Goal: Obtain resource: Download file/media

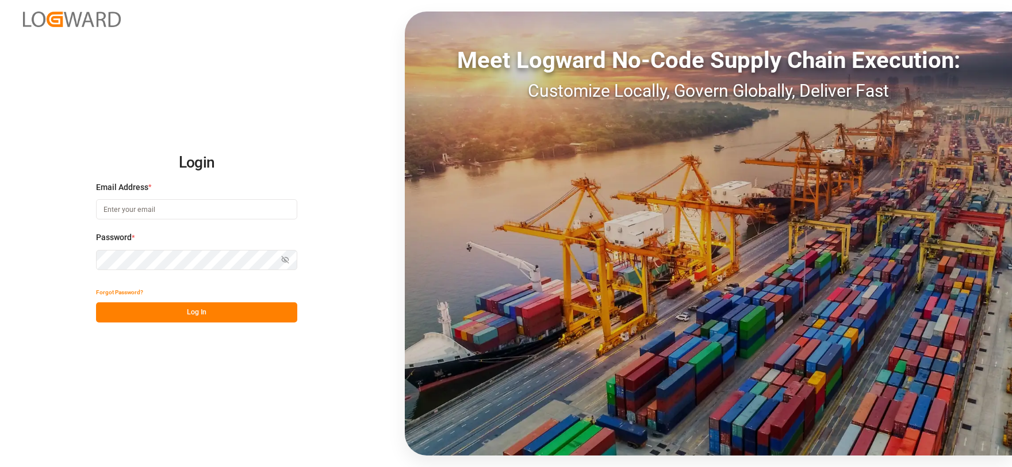
type input "[EMAIL_ADDRESS][DOMAIN_NAME]"
click at [239, 310] on button "Log In" at bounding box center [196, 312] width 201 height 20
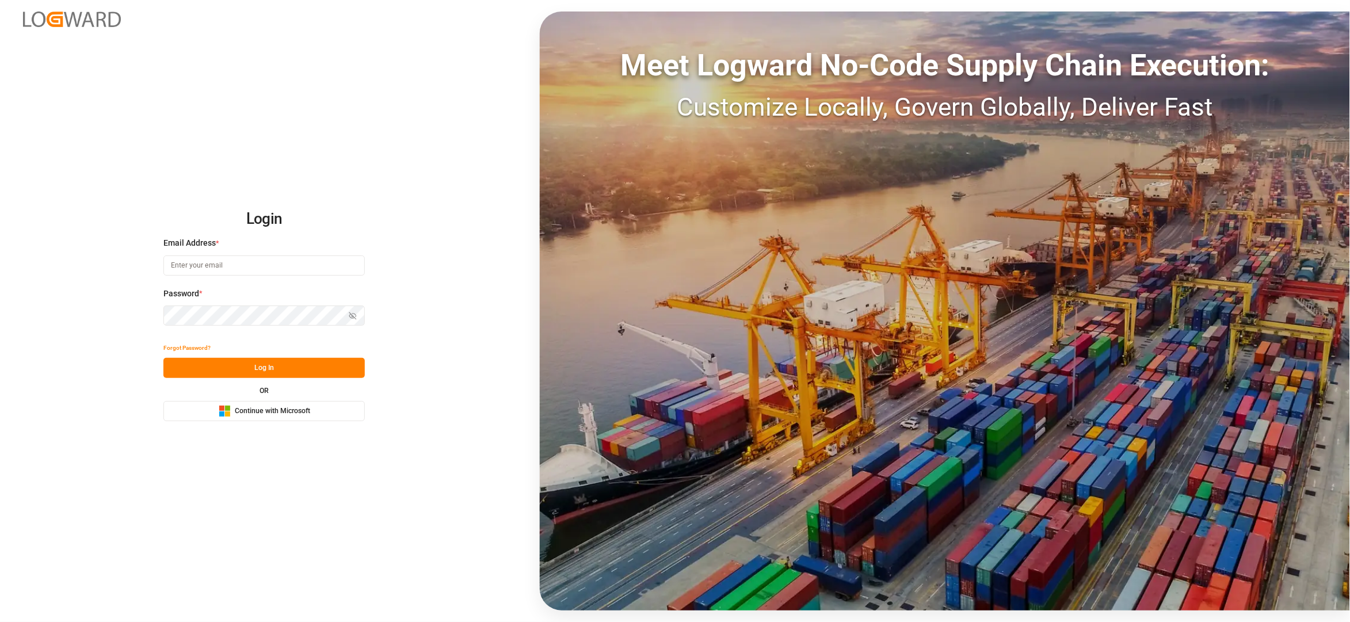
type input "[EMAIL_ADDRESS][DOMAIN_NAME]"
click at [304, 366] on button "Log In" at bounding box center [263, 368] width 201 height 20
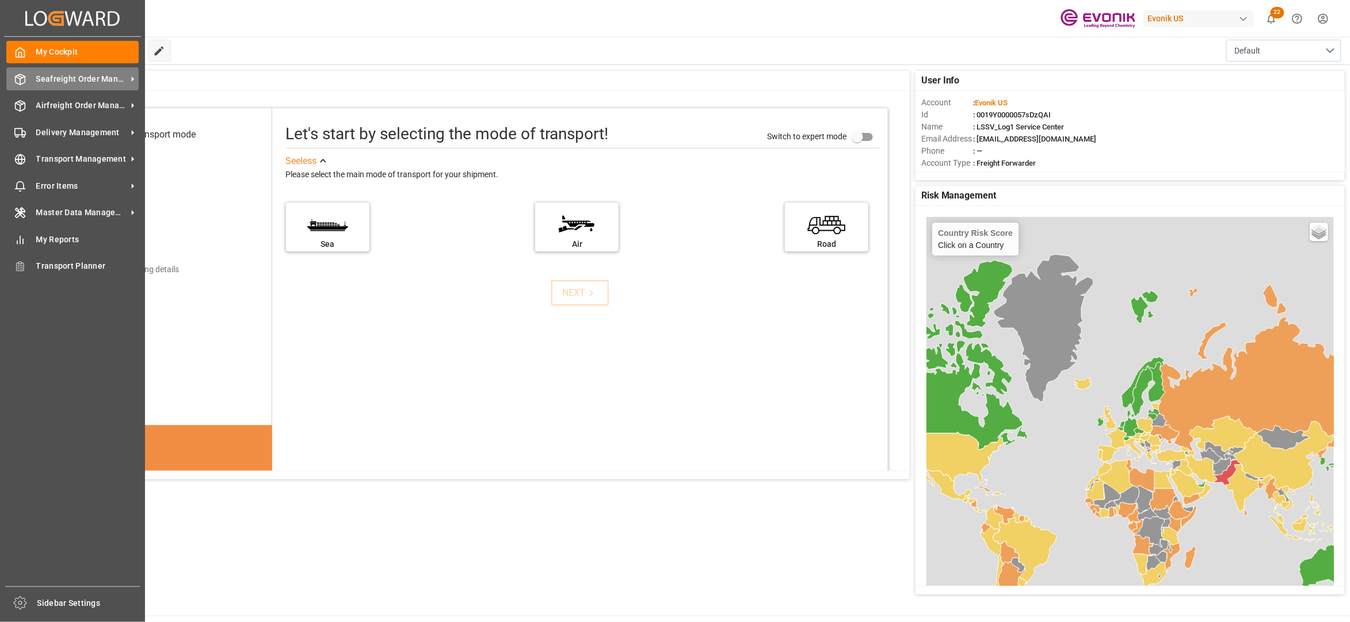
click at [47, 81] on span "Seafreight Order Management" at bounding box center [81, 79] width 91 height 12
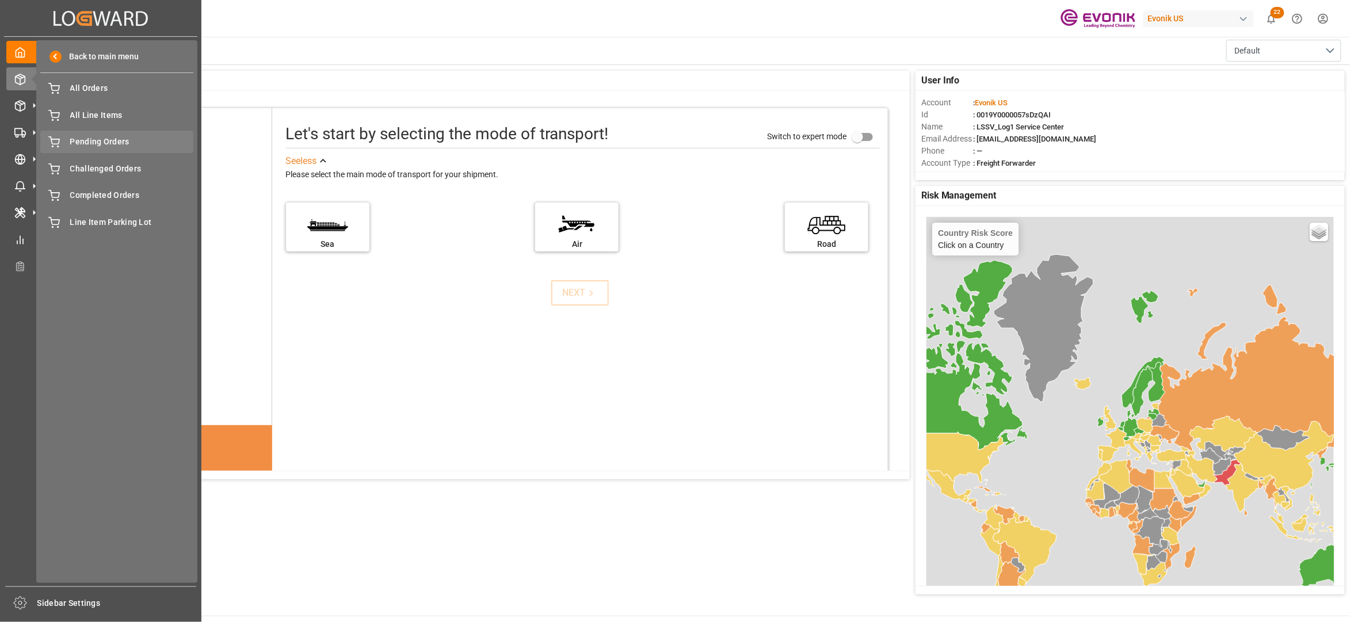
click at [95, 140] on span "Pending Orders" at bounding box center [132, 142] width 124 height 12
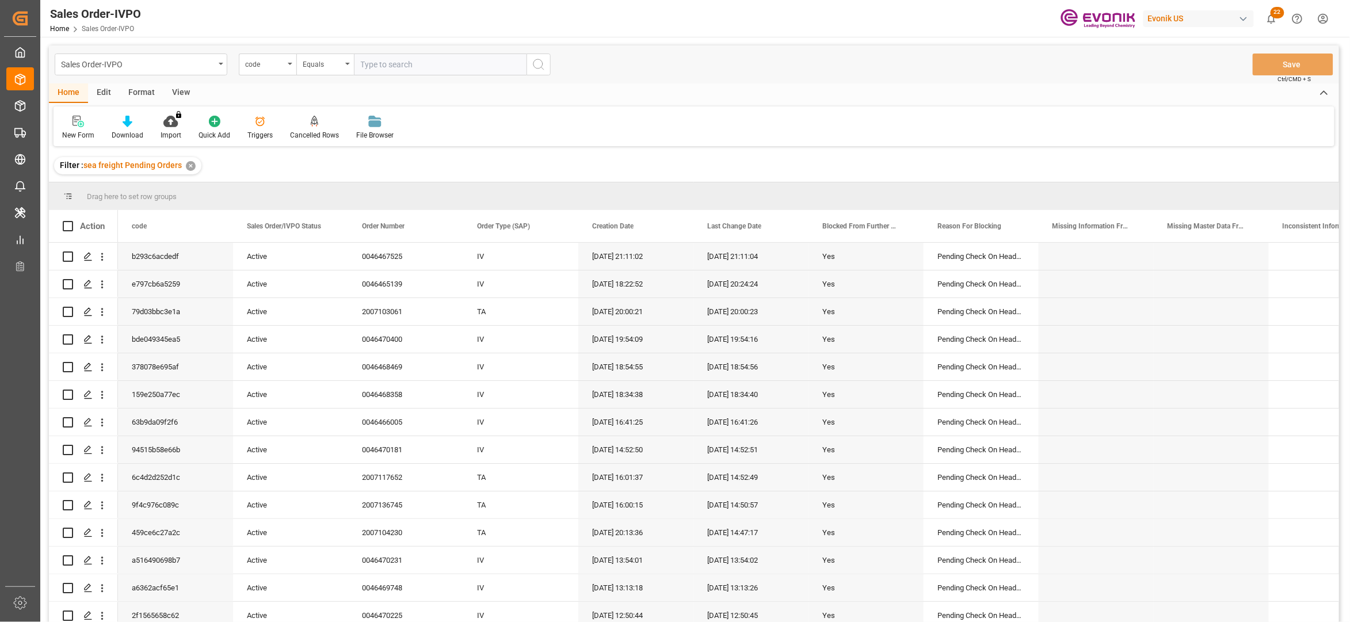
click at [175, 86] on div "View" at bounding box center [180, 93] width 35 height 20
click at [127, 125] on icon at bounding box center [131, 122] width 12 height 12
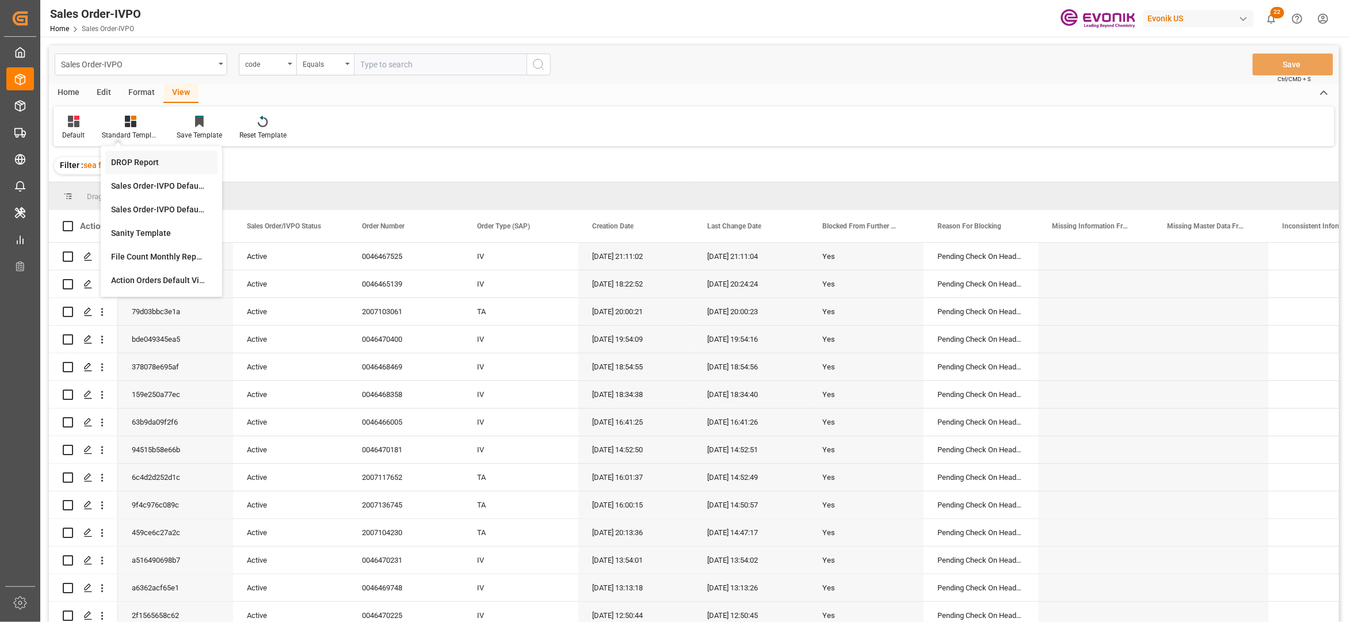
click at [146, 155] on div "DROP Report" at bounding box center [161, 163] width 112 height 24
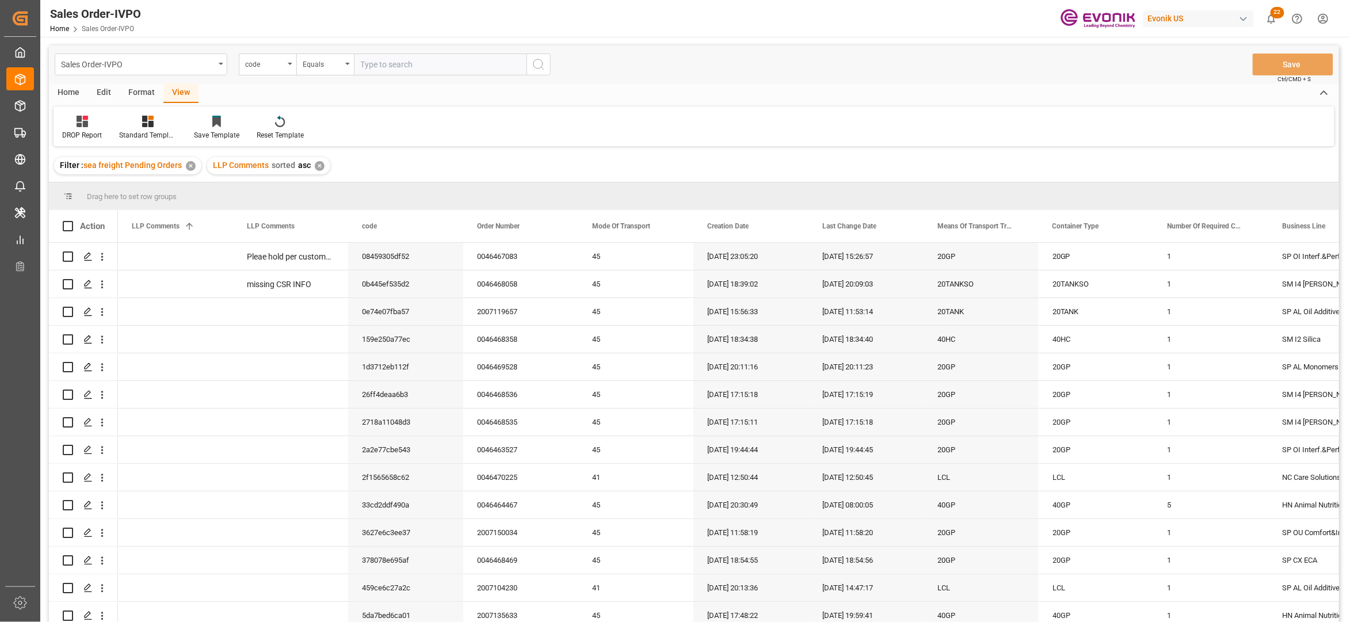
click at [67, 90] on div "Home" at bounding box center [68, 93] width 39 height 20
click at [129, 130] on div "Download" at bounding box center [128, 135] width 32 height 10
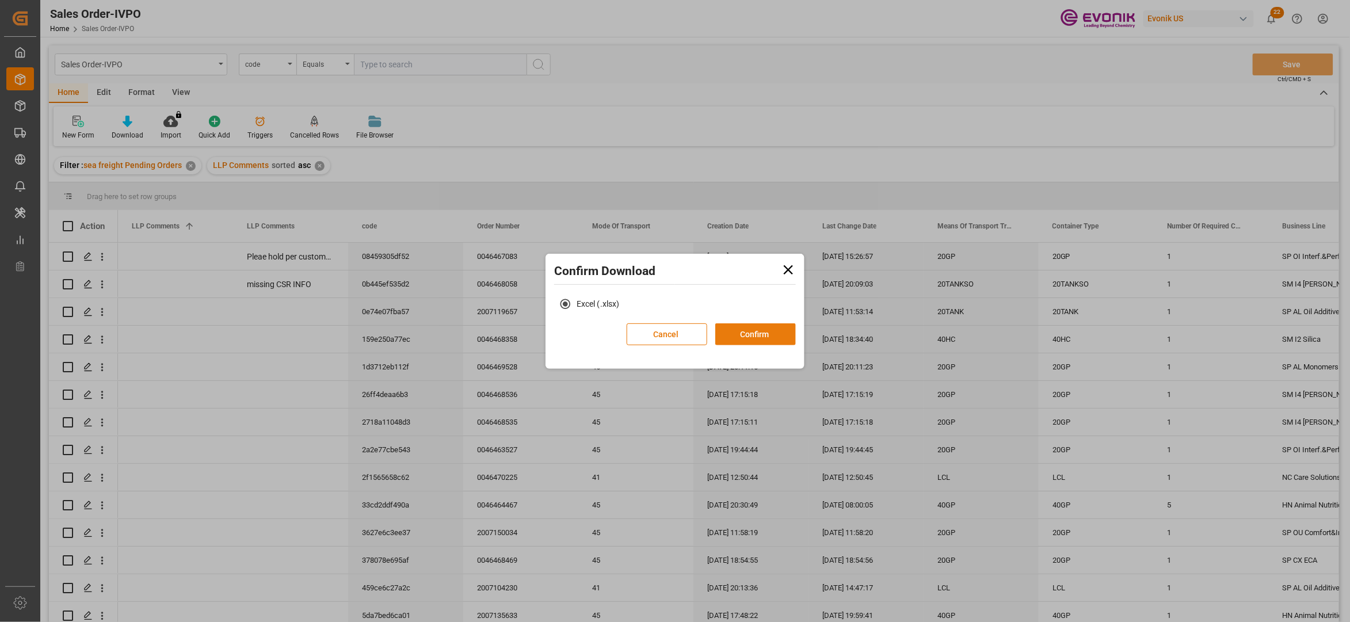
click at [759, 331] on button "Confirm" at bounding box center [755, 334] width 81 height 22
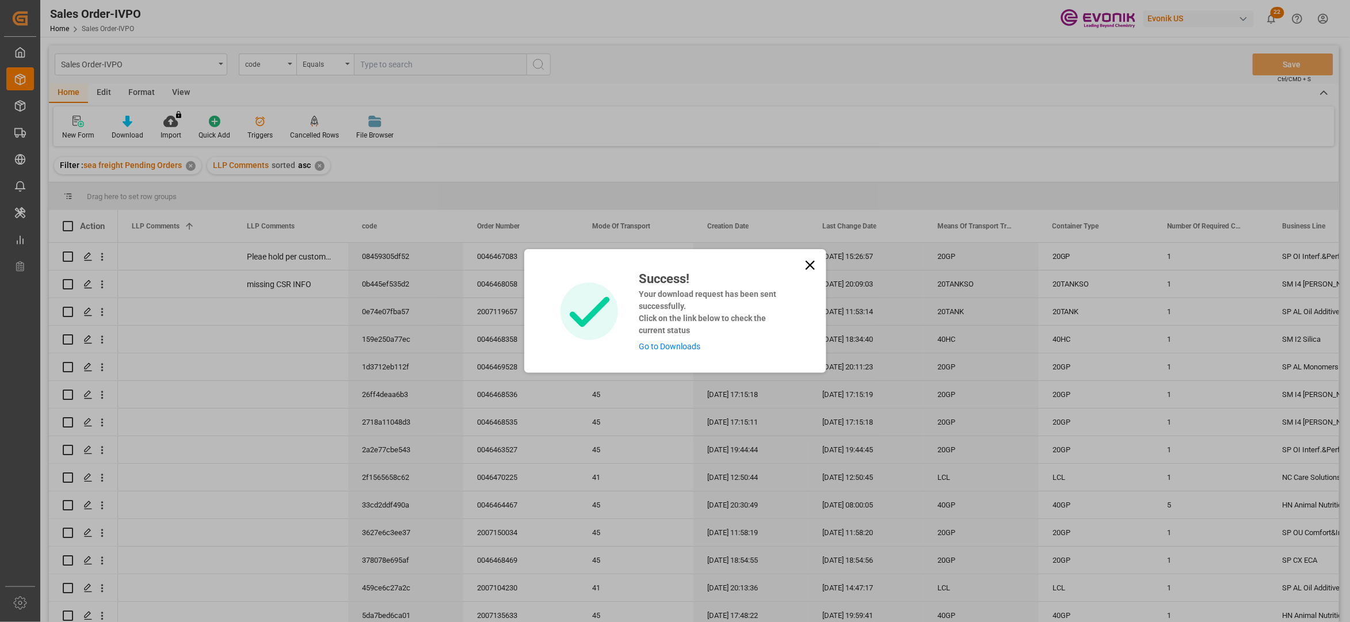
click at [665, 344] on link "Go to Downloads" at bounding box center [670, 346] width 62 height 9
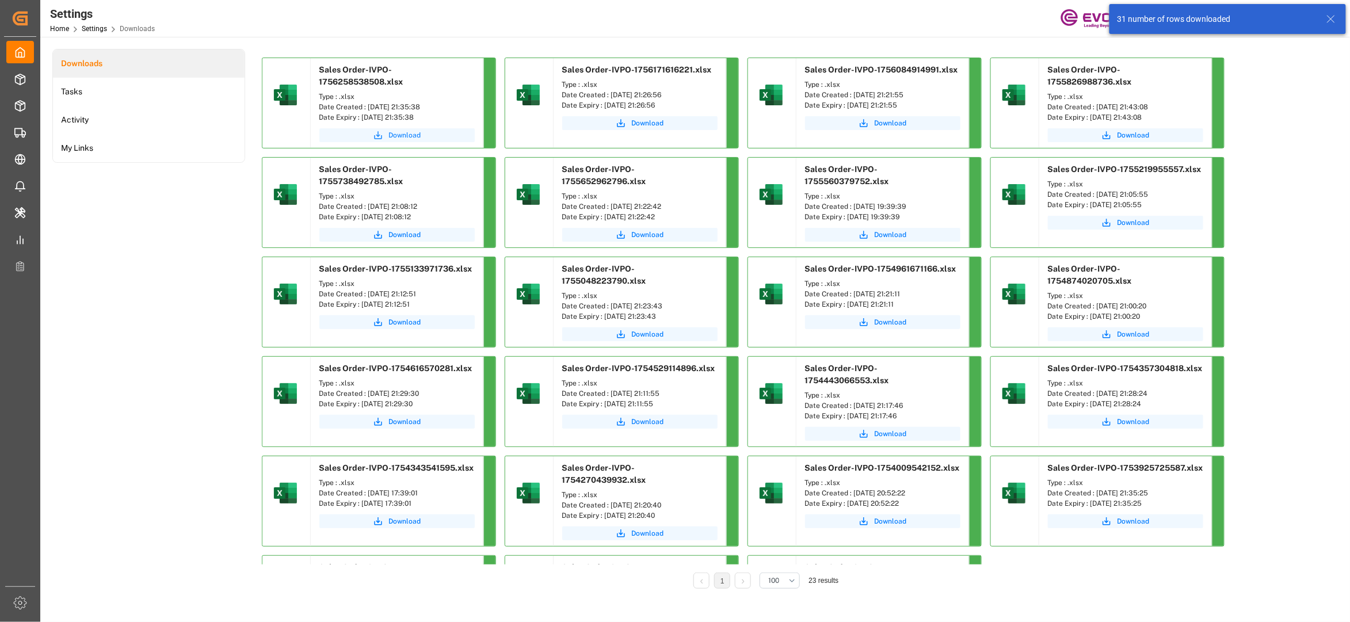
click at [402, 134] on span "Download" at bounding box center [405, 135] width 32 height 10
